Goal: Go to known website: Access a specific website the user already knows

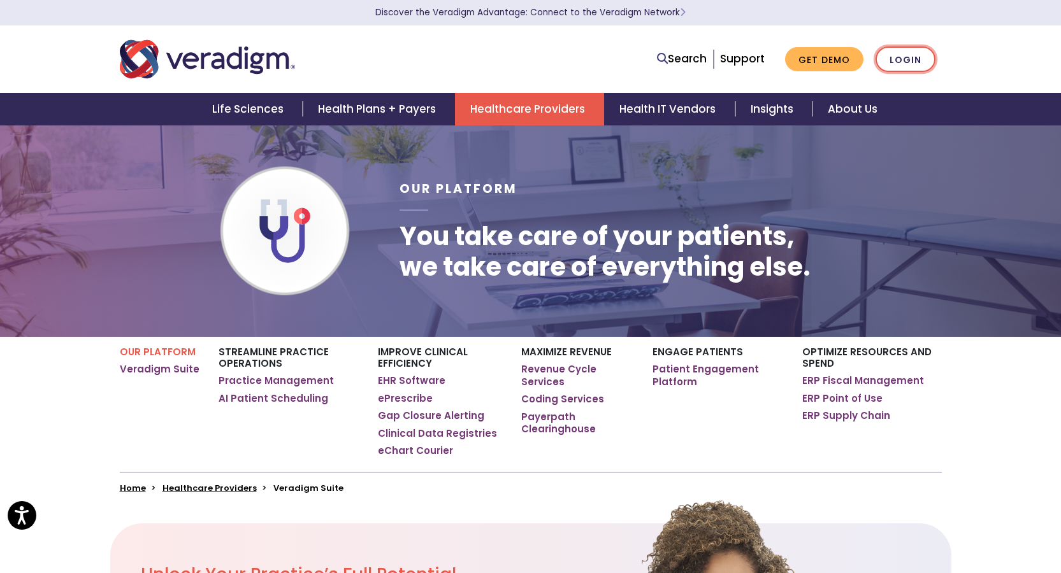
click at [915, 63] on link "Login" at bounding box center [905, 60] width 60 height 26
